Goal: Task Accomplishment & Management: Complete application form

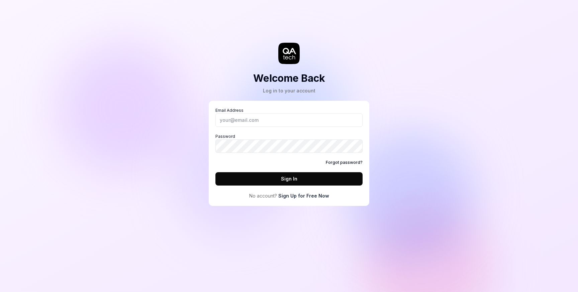
click at [417, 120] on div "Welcome Back Log in to your account Email Address Password Forgot password? Sig…" at bounding box center [289, 146] width 578 height 292
click at [303, 193] on link "Sign Up for Free Now" at bounding box center [303, 196] width 51 height 7
